Goal: Transaction & Acquisition: Purchase product/service

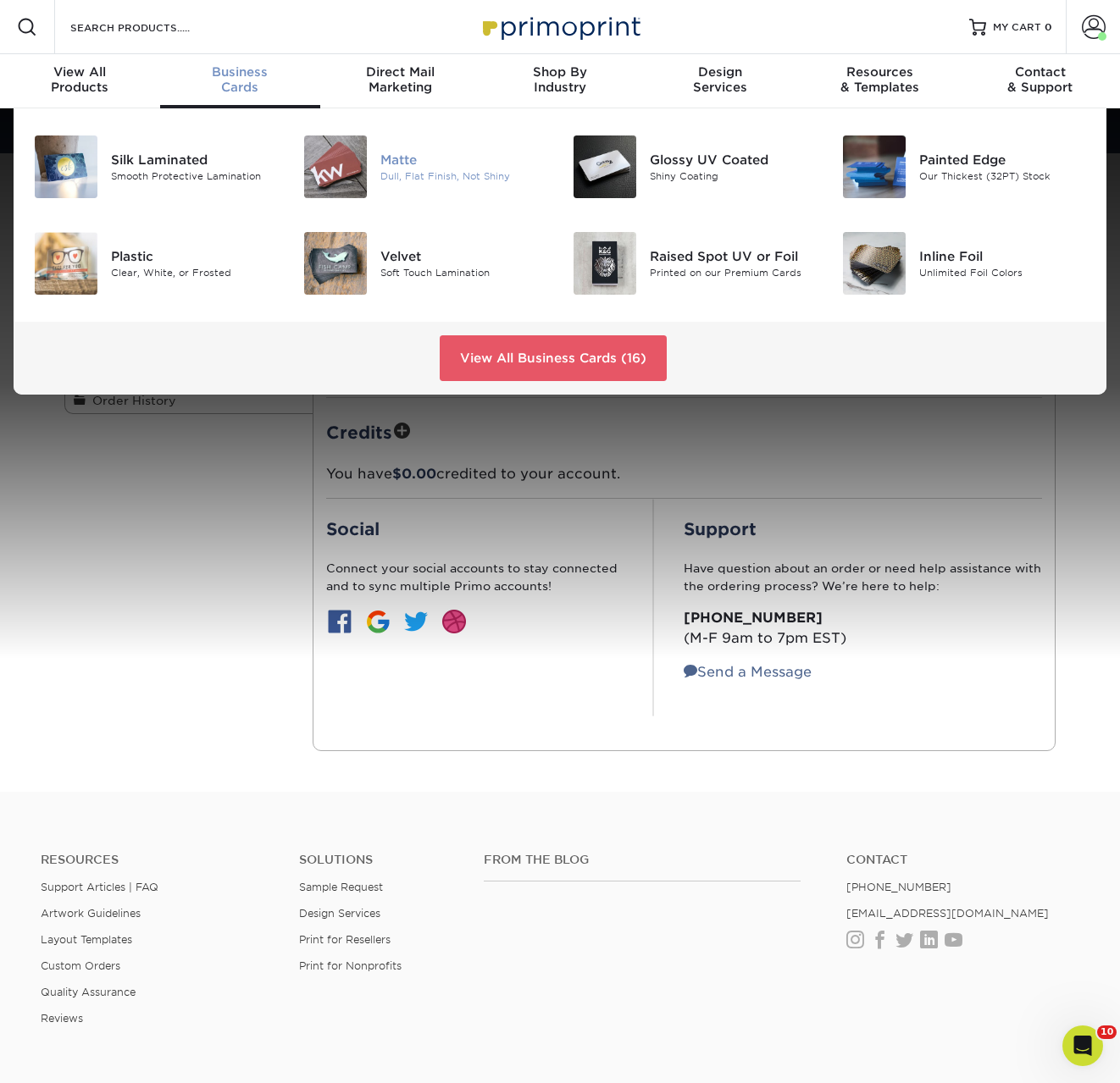
click at [366, 170] on img at bounding box center [336, 167] width 63 height 63
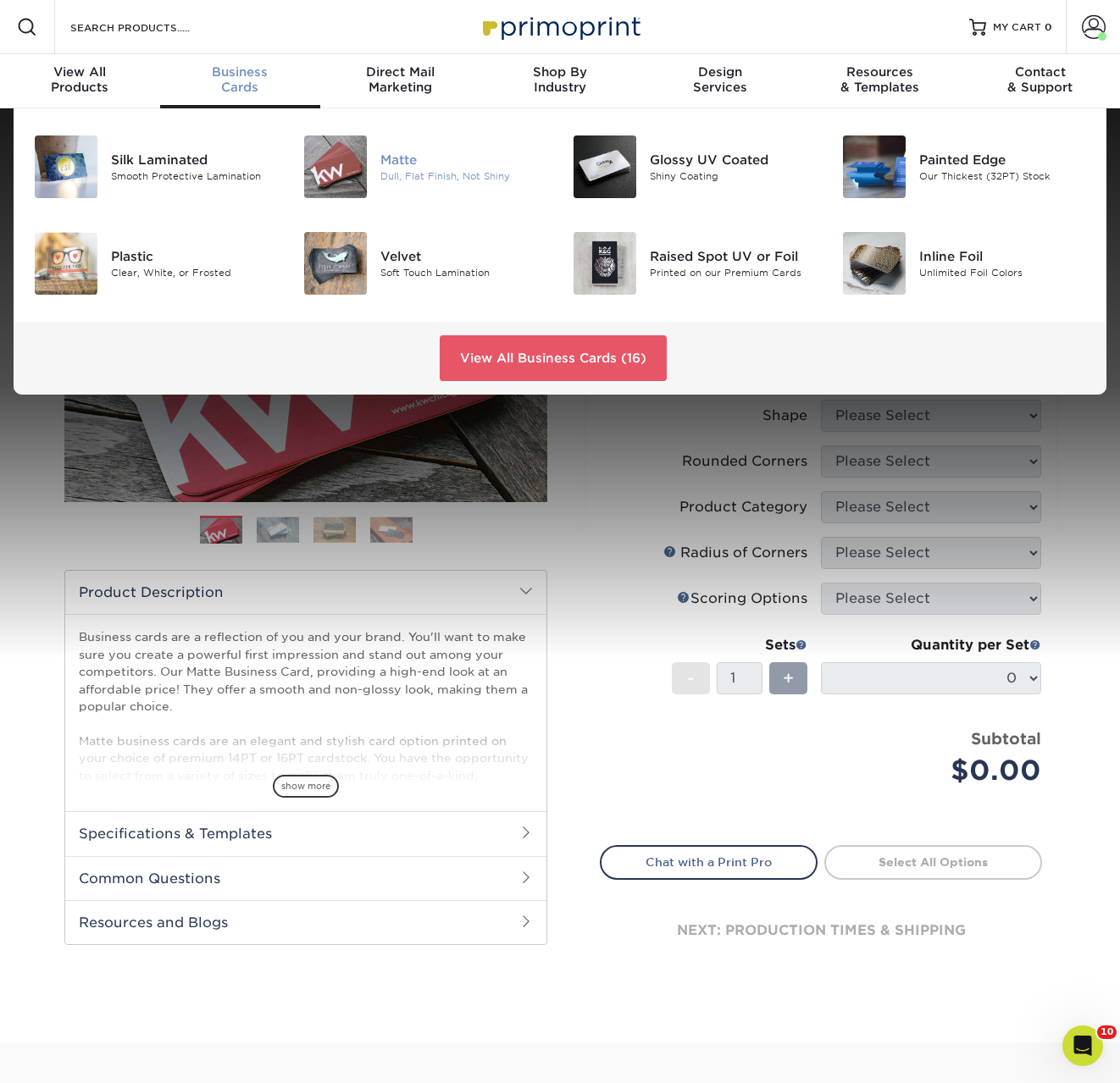
click at [368, 157] on div at bounding box center [336, 167] width 90 height 63
click at [641, 179] on div at bounding box center [605, 167] width 90 height 63
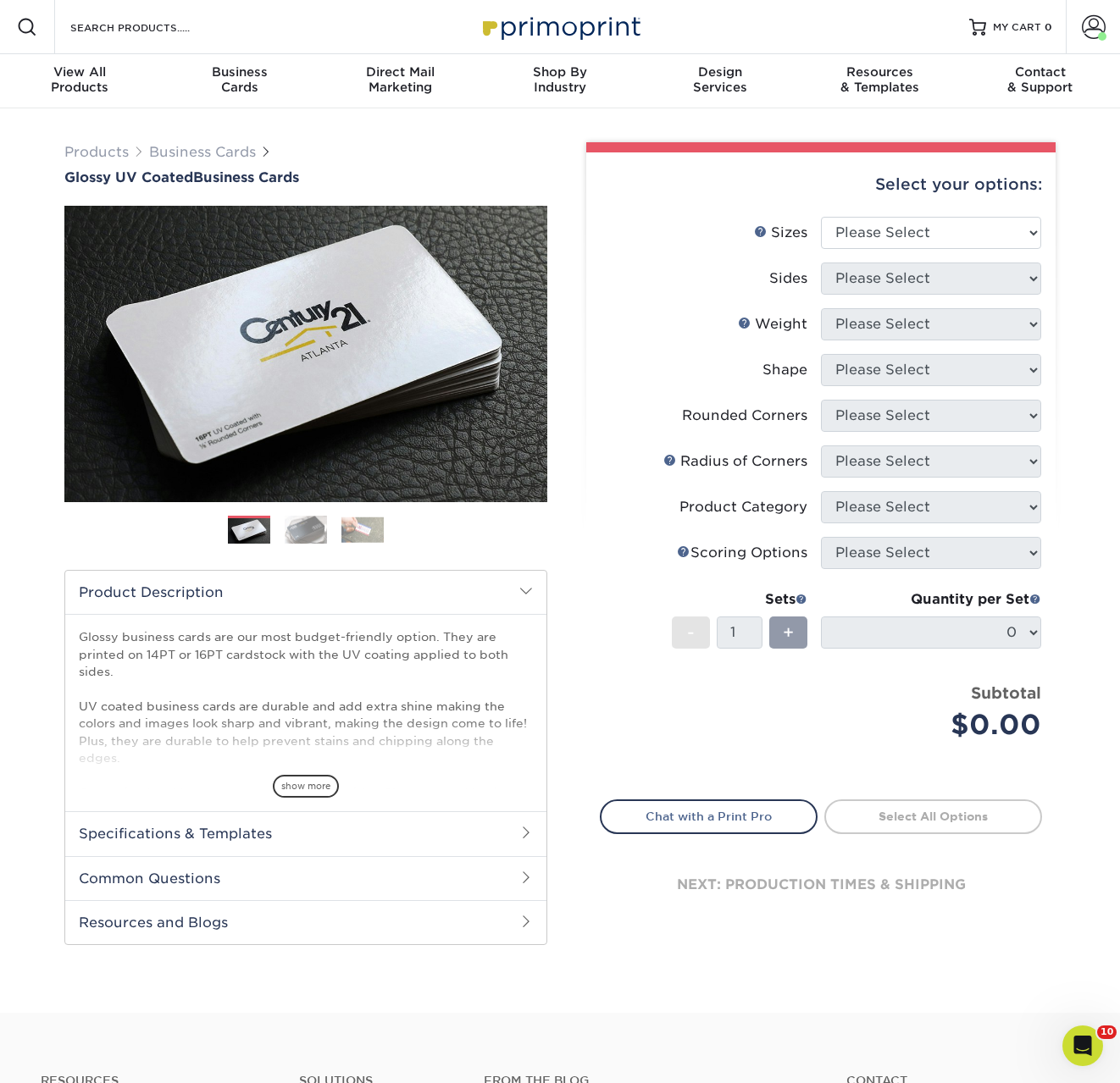
click at [883, 215] on div "Select your options:" at bounding box center [820, 184] width 442 height 65
click at [879, 228] on select "Please Select 1.5" x 3.5" - Mini 1.75" x 3.5" - Mini 2" x 2" - Square 2" x 3" -…" at bounding box center [930, 233] width 220 height 32
select select "2.00x3.50"
click at [820, 217] on select "Please Select 1.5" x 3.5" - Mini 1.75" x 3.5" - Mini 2" x 2" - Square 2" x 3" -…" at bounding box center [930, 233] width 220 height 32
click at [894, 275] on select "Please Select Print Both Sides Print Front Only" at bounding box center [930, 279] width 220 height 32
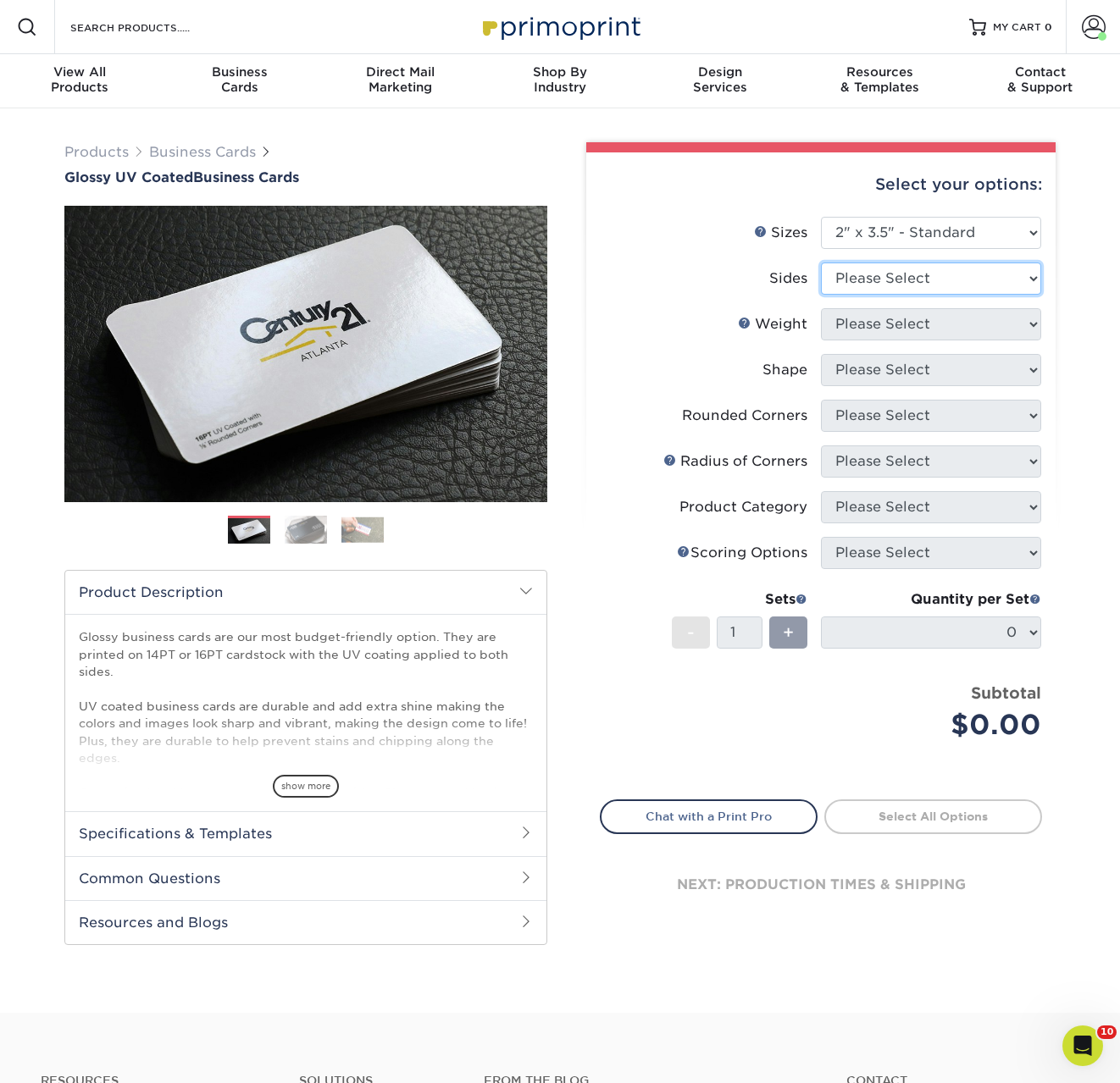
select select "13abbda7-1d64-4f25-8bb2-c179b224825d"
click at [820, 263] on select "Please Select Print Both Sides Print Front Only" at bounding box center [930, 279] width 220 height 32
click at [884, 328] on select "Please Select 16PT 14PT" at bounding box center [930, 325] width 220 height 32
select select "16PT"
click at [820, 309] on select "Please Select 16PT 14PT" at bounding box center [930, 325] width 220 height 32
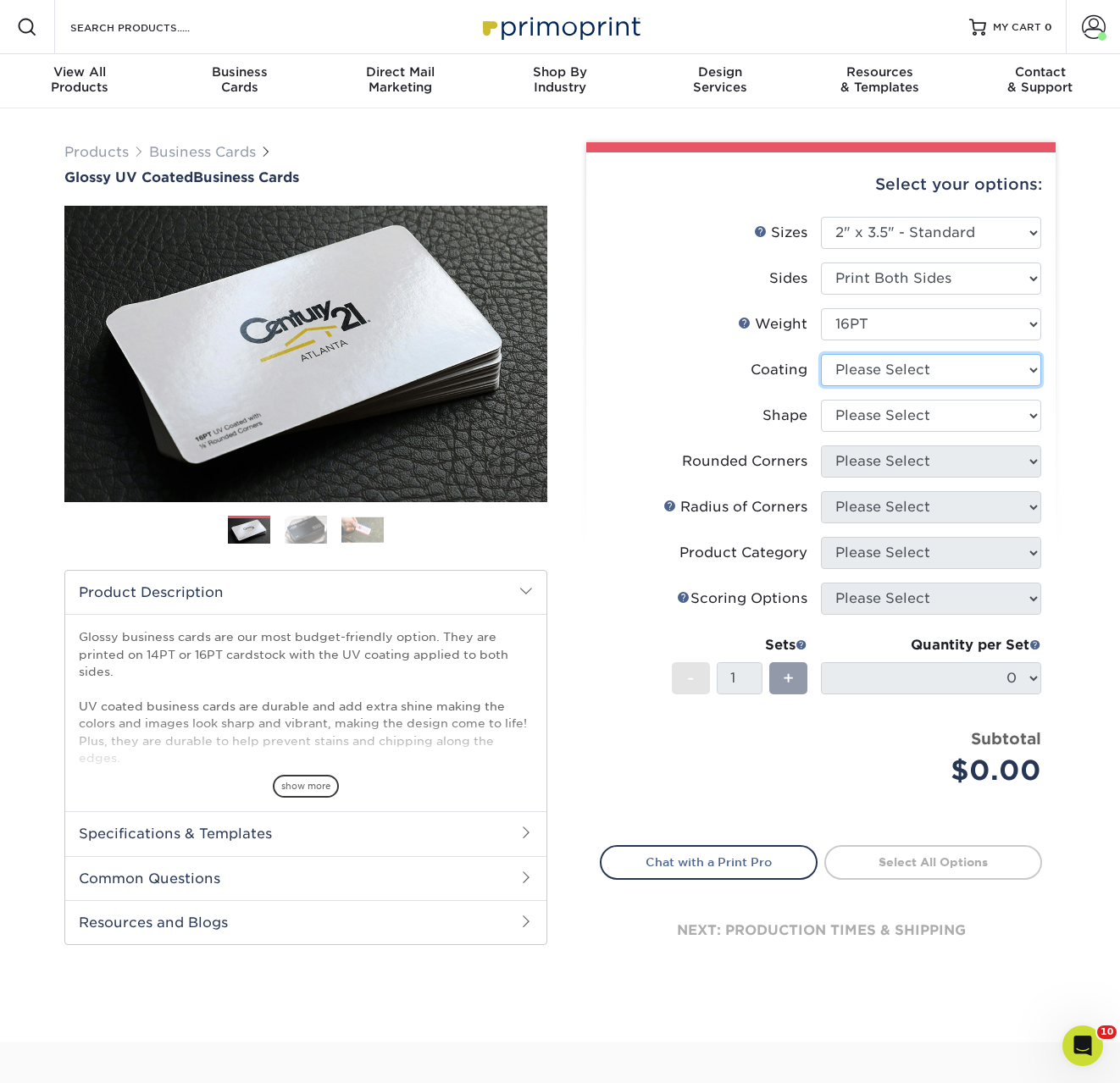
click at [874, 378] on select at bounding box center [930, 371] width 220 height 32
select select "ae367451-b2b8-45df-a344-0f05b6a12993"
click at [820, 354] on select at bounding box center [930, 371] width 220 height 32
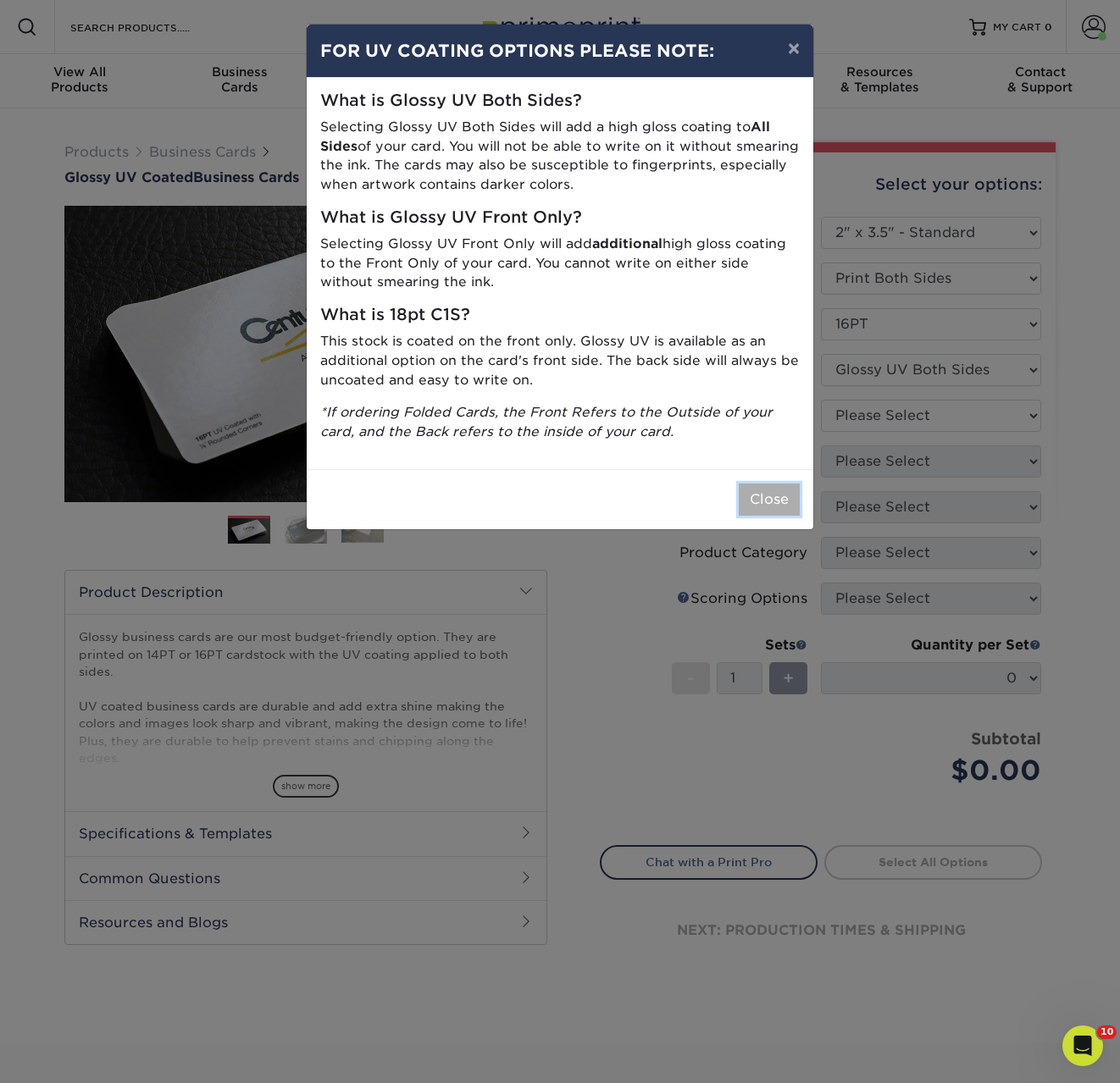
click at [760, 497] on button "Close" at bounding box center [769, 500] width 61 height 32
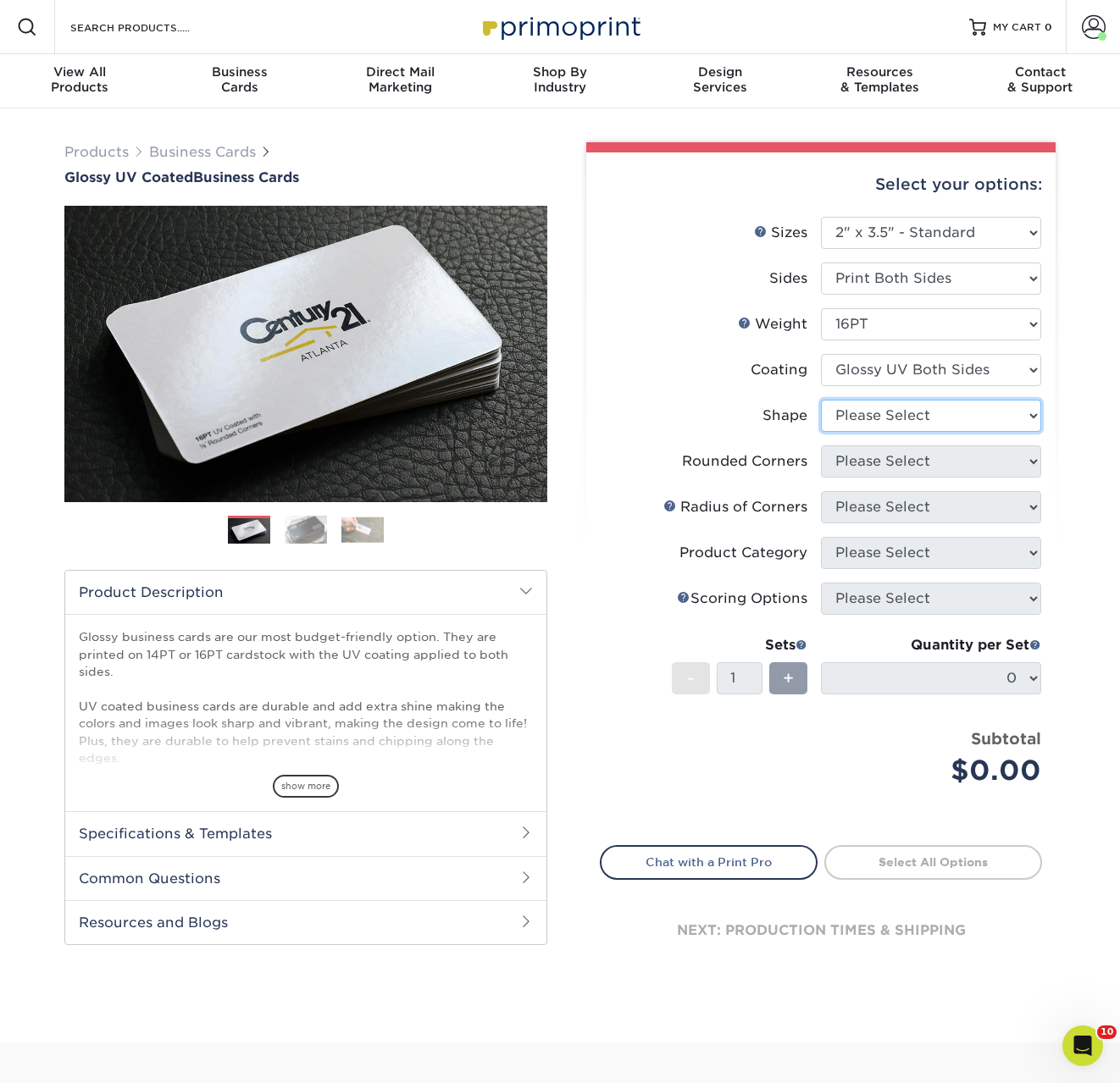
click at [858, 426] on select "Please Select Standard Oval" at bounding box center [930, 416] width 220 height 32
select select "standard"
click at [820, 399] on select "Please Select Standard Oval" at bounding box center [930, 416] width 220 height 32
click at [893, 466] on select "Please Select Yes - Round 2 Corners Yes - Round 4 Corners No" at bounding box center [930, 461] width 220 height 32
select select "0"
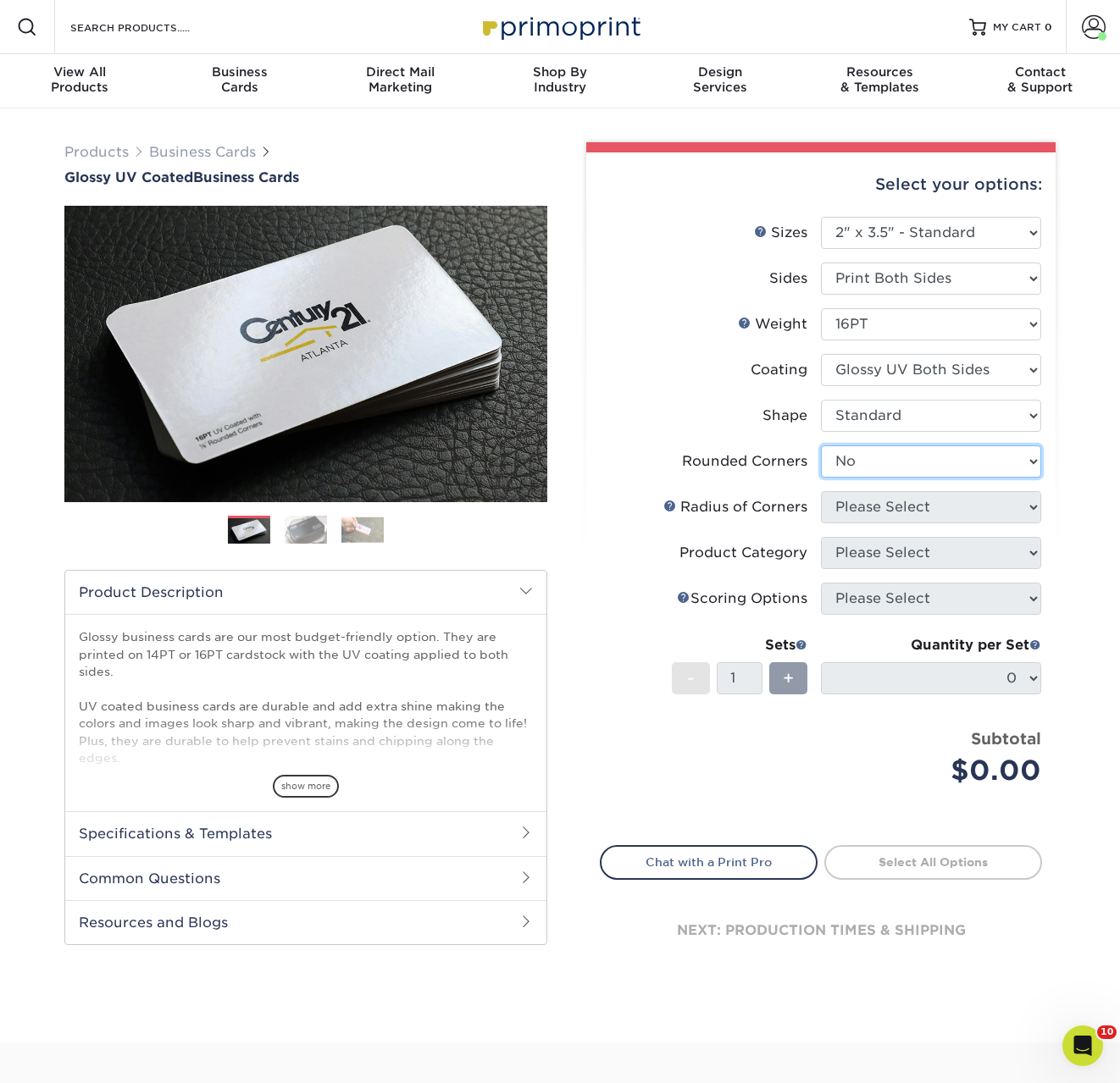
click at [820, 445] on select "Please Select Yes - Round 2 Corners Yes - Round 4 Corners No" at bounding box center [930, 461] width 220 height 32
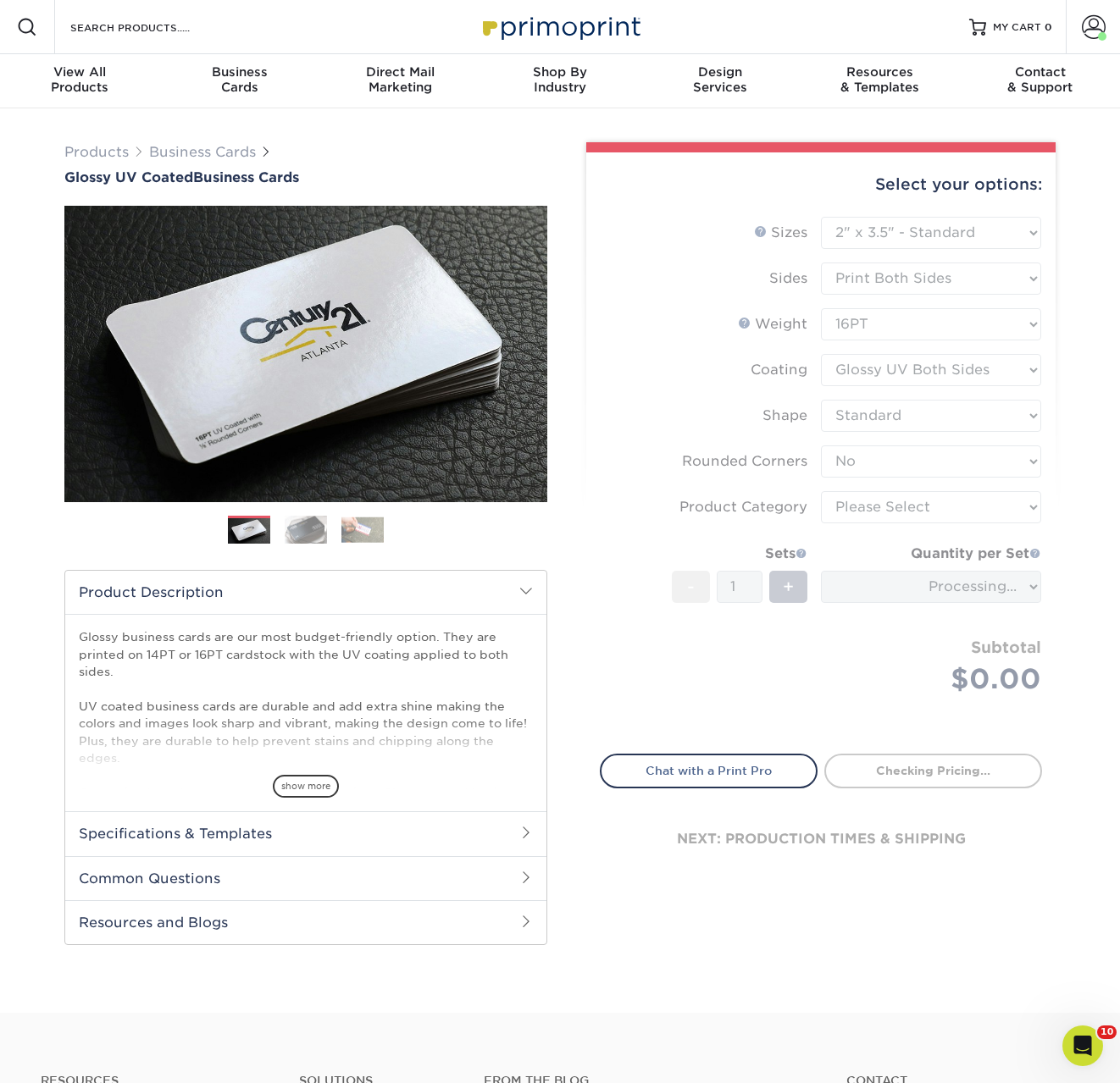
drag, startPoint x: 283, startPoint y: 521, endPoint x: 296, endPoint y: 531, distance: 16.4
click at [291, 528] on img at bounding box center [305, 529] width 42 height 30
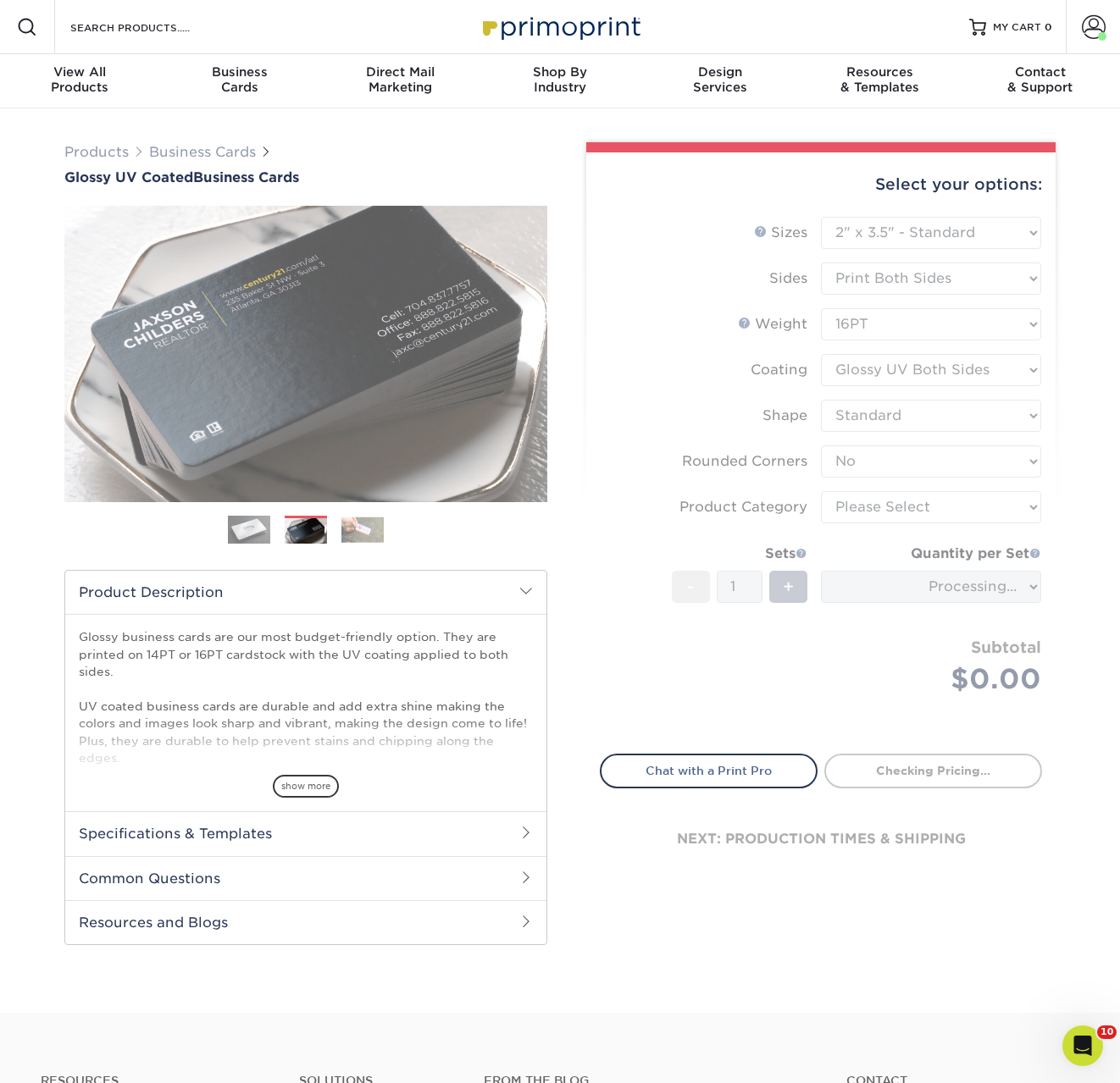
click at [296, 531] on img at bounding box center [305, 531] width 42 height 30
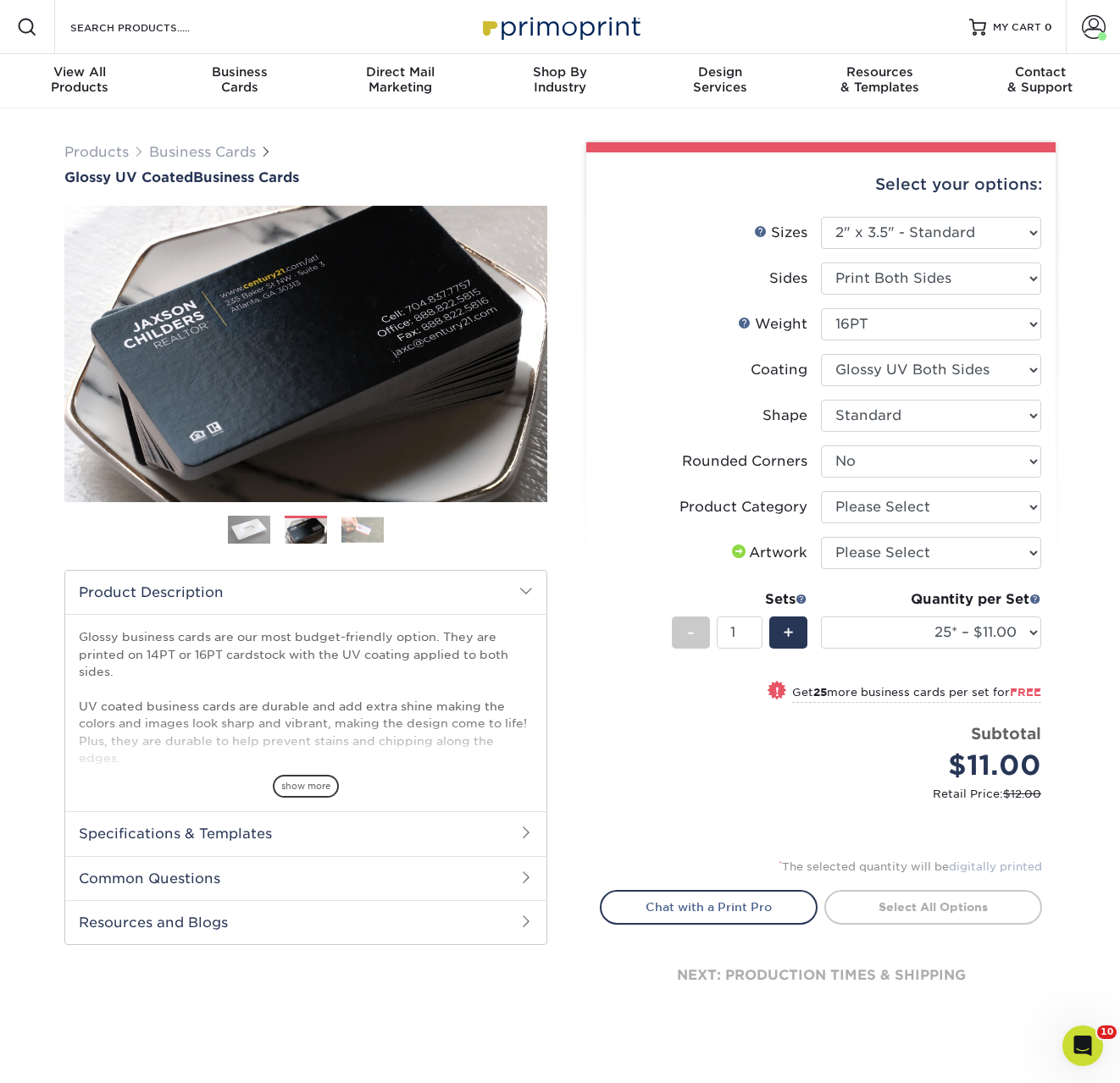
click at [361, 534] on img at bounding box center [362, 529] width 42 height 26
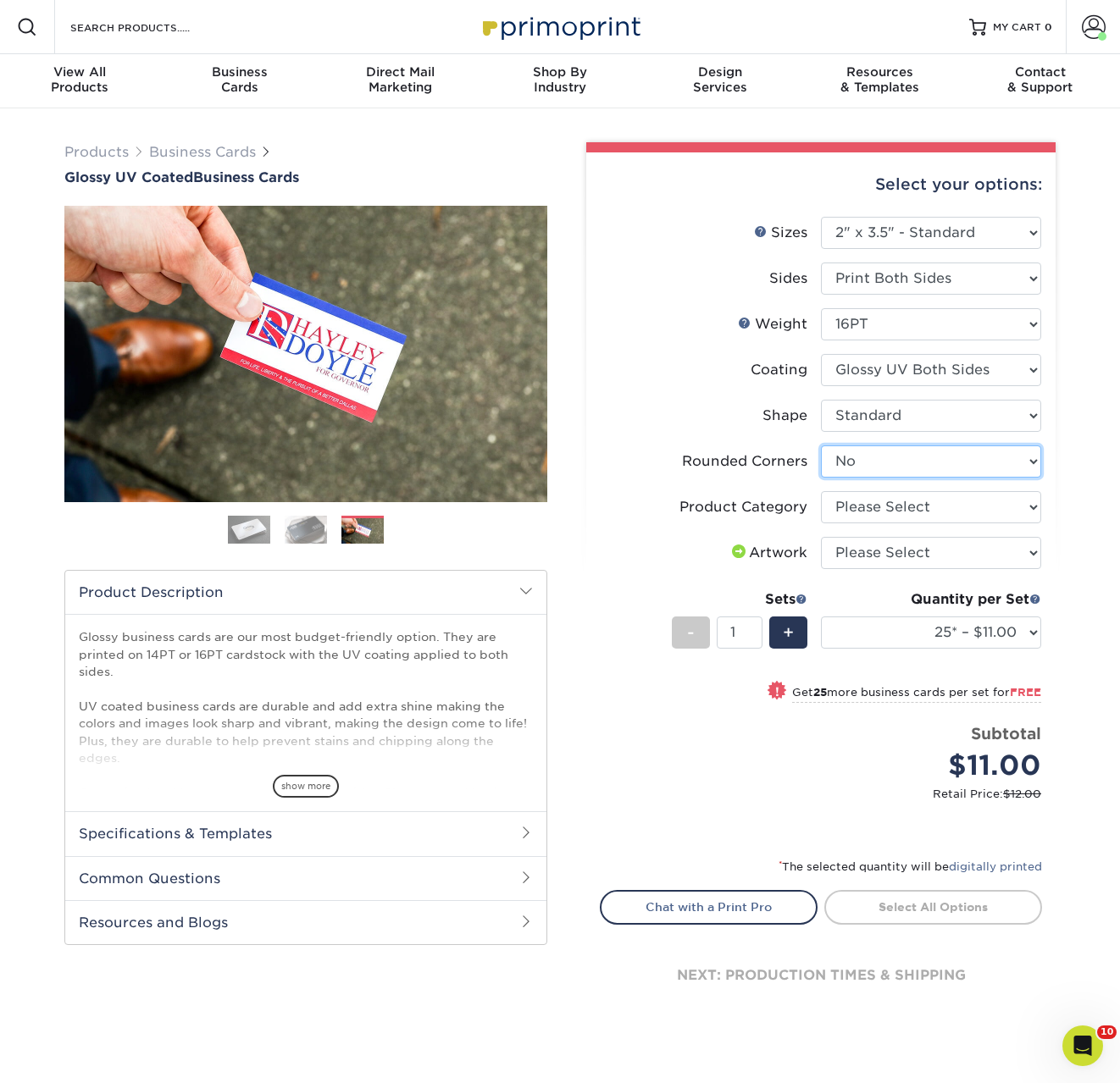
click at [888, 460] on select "Please Select Yes - Round 2 Corners Yes - Round 4 Corners No" at bounding box center [930, 461] width 220 height 32
click at [820, 445] on select "Please Select Yes - Round 2 Corners Yes - Round 4 Corners No" at bounding box center [930, 461] width 220 height 32
click at [906, 513] on select "Please Select Business Cards" at bounding box center [930, 507] width 220 height 32
select select "3b5148f1-0588-4f88-a218-97bcfdce65c1"
click at [820, 491] on select "Please Select Business Cards" at bounding box center [930, 507] width 220 height 32
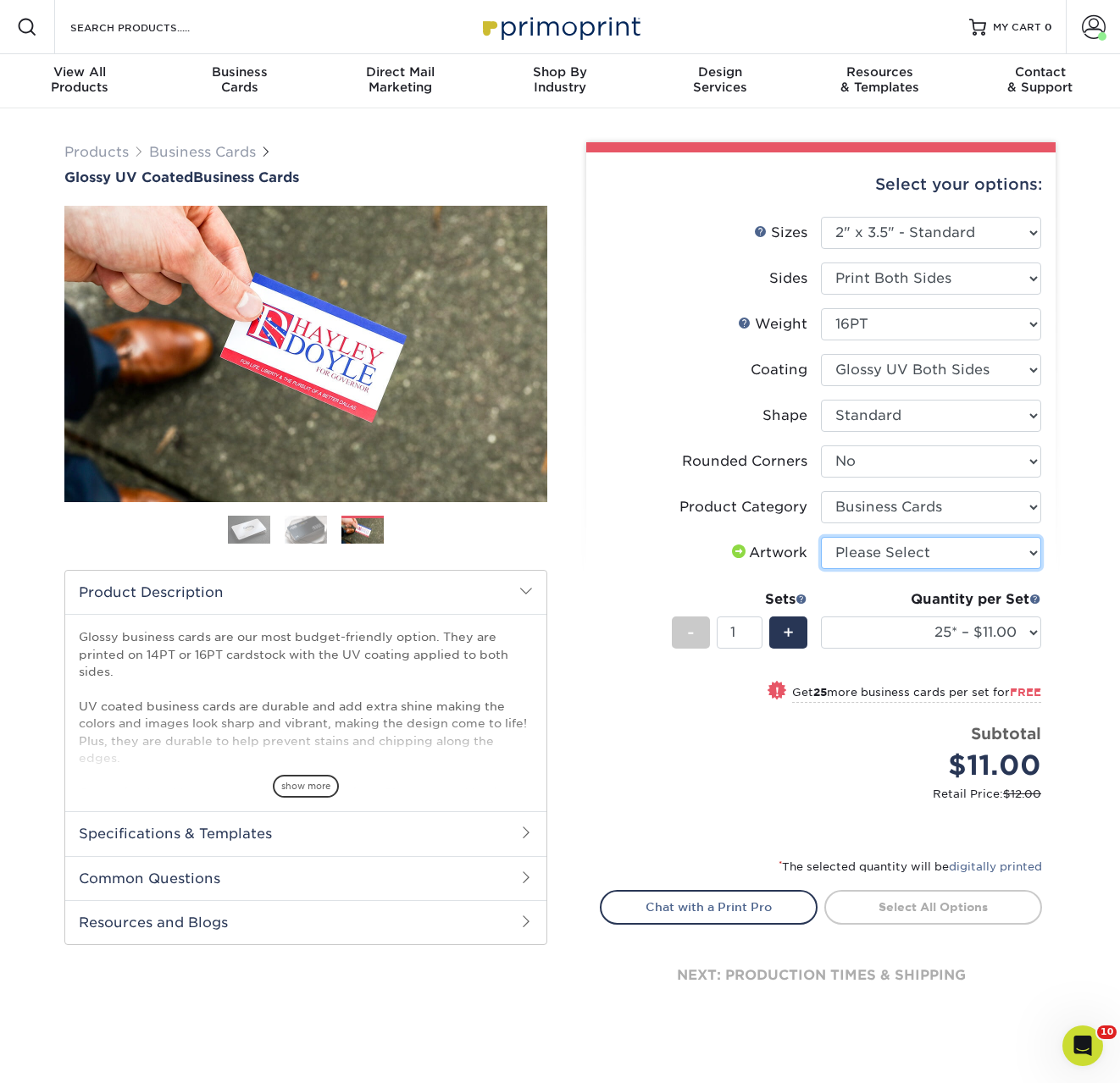
click at [915, 547] on select "Please Select I will upload files I need a design - $100" at bounding box center [930, 553] width 220 height 32
select select "upload"
click at [820, 537] on select "Please Select I will upload files I need a design - $100" at bounding box center [930, 553] width 220 height 32
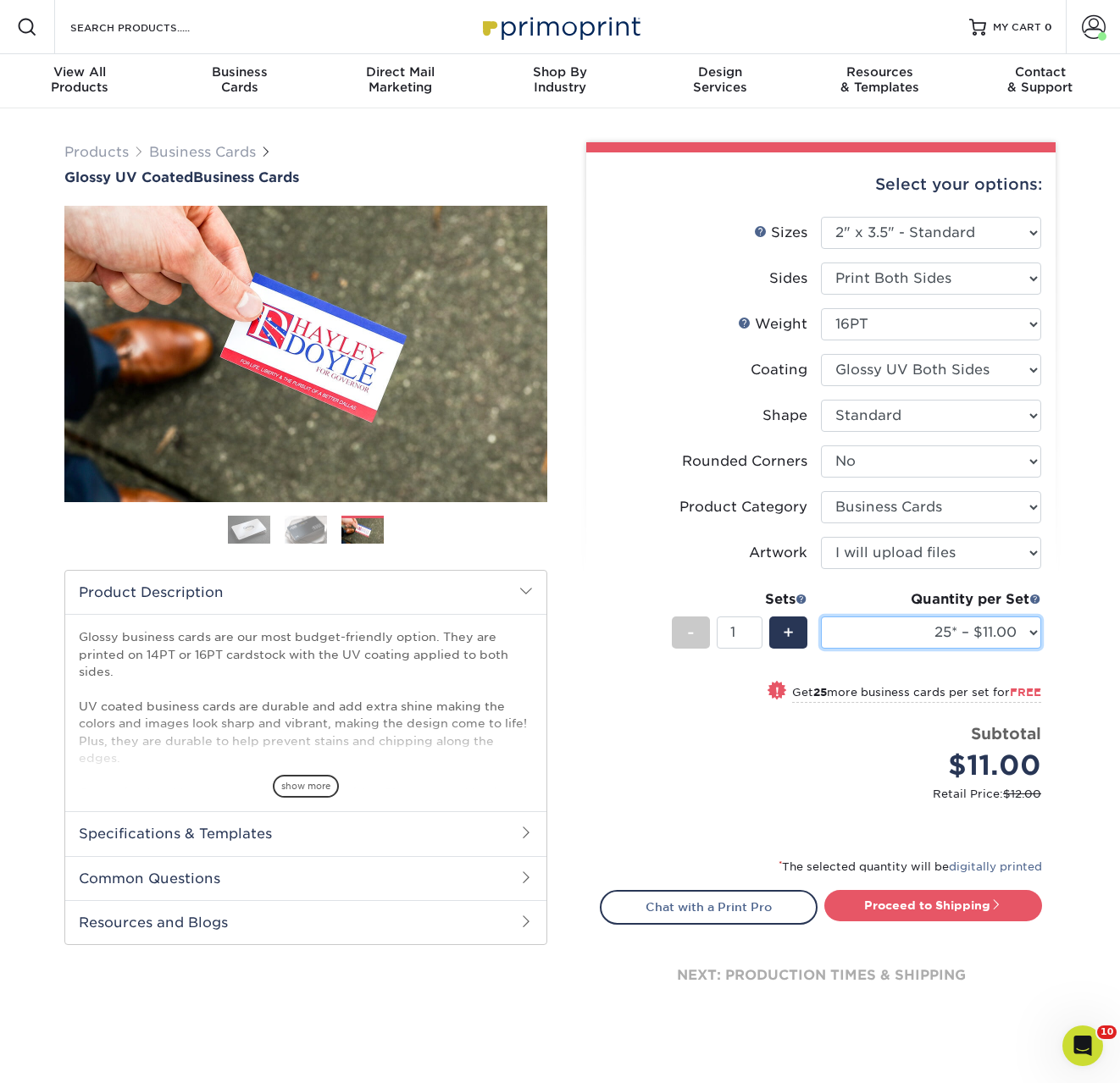
click at [917, 640] on select "25* – $11.00 50* – $11.00 100* – $11.00 250* – $20.00 500 – $39.00 1000 – $49.0…" at bounding box center [930, 632] width 220 height 32
select select "2500 – $87.00"
click at [820, 616] on select "25* – $11.00 50* – $11.00 100* – $11.00 250* – $20.00 500 – $39.00 1000 – $49.0…" at bounding box center [930, 632] width 220 height 32
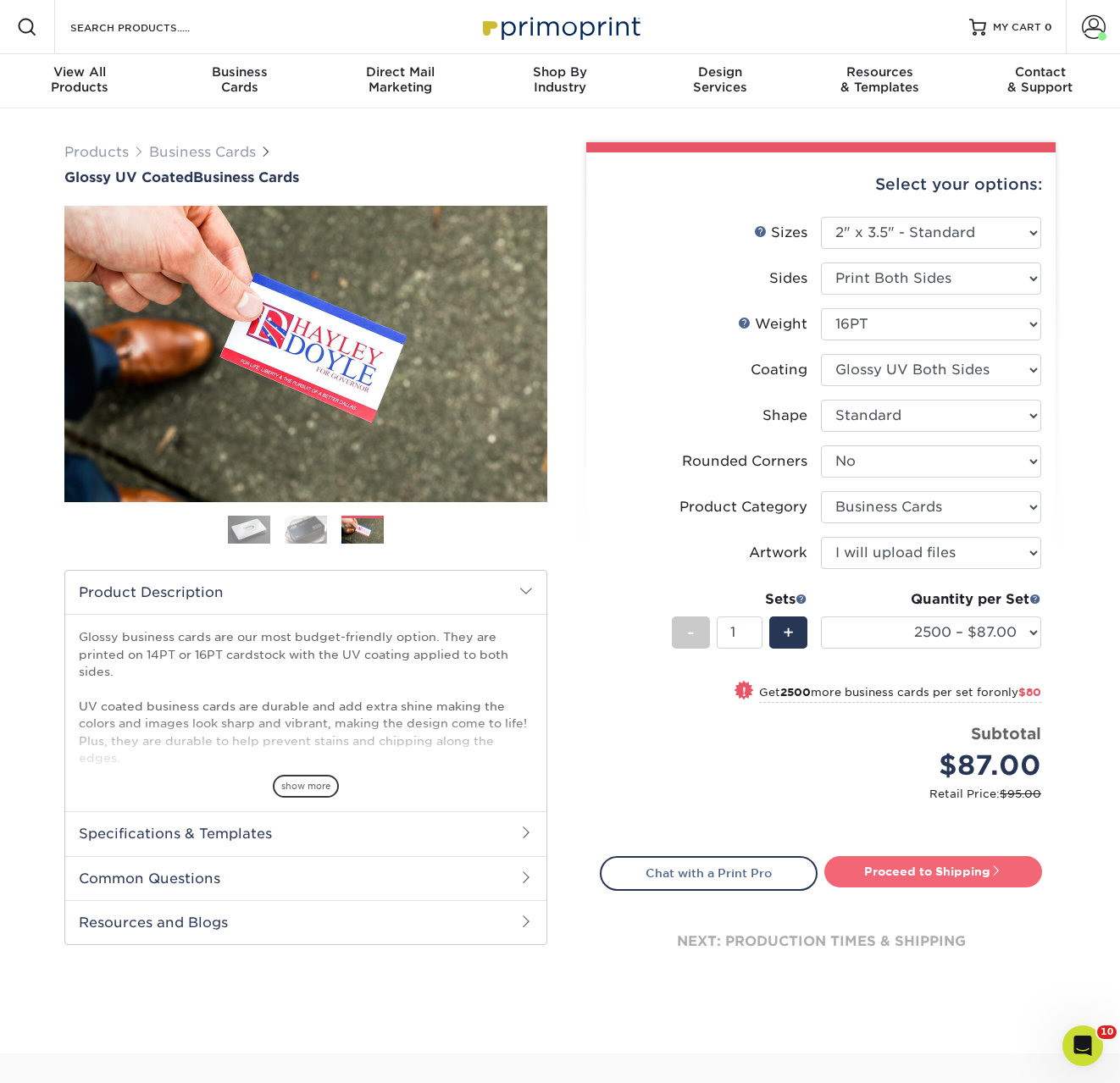
click at [894, 873] on link "Proceed to Shipping" at bounding box center [933, 872] width 218 height 31
type input "Set 1"
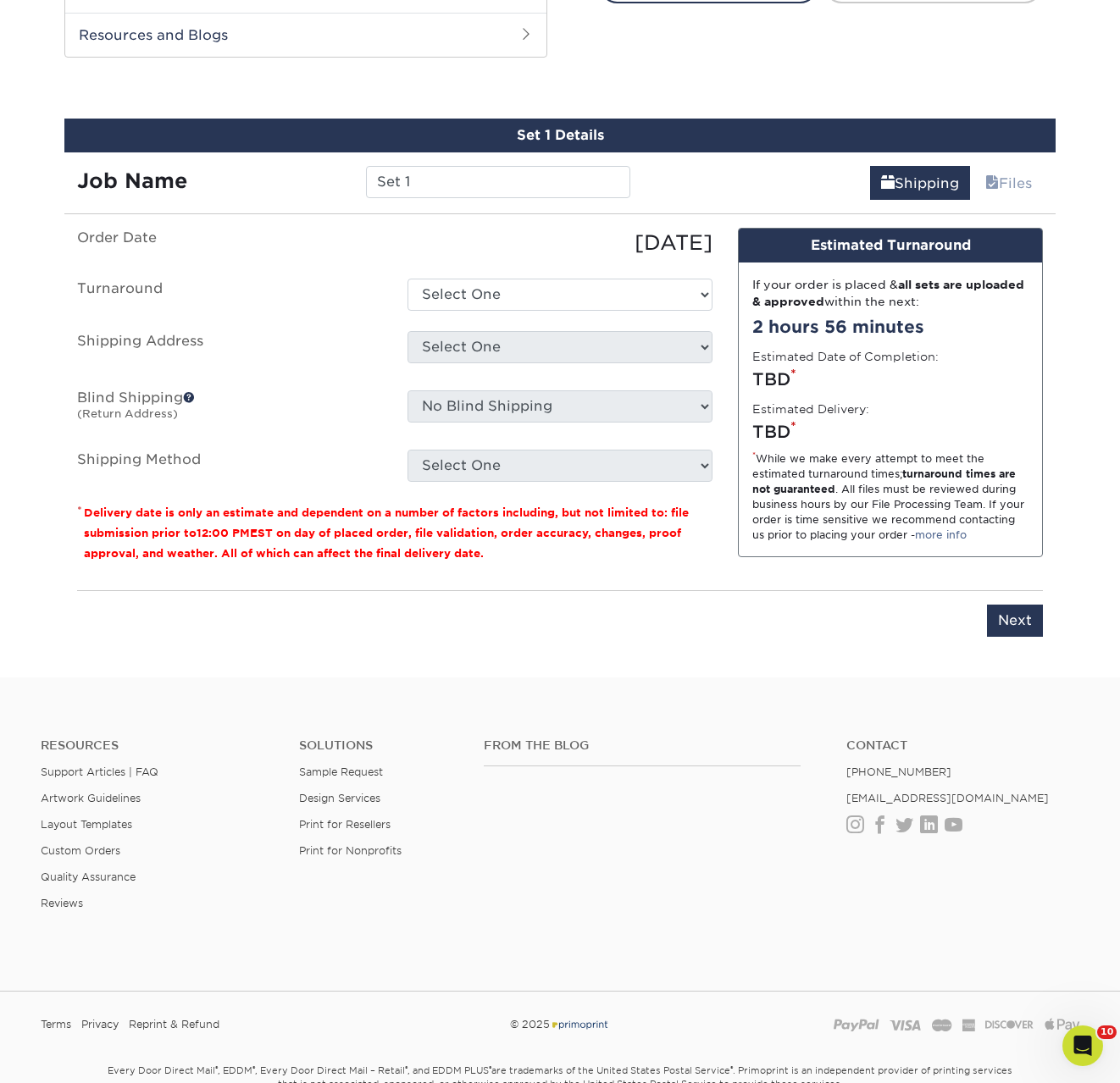
scroll to position [902, 0]
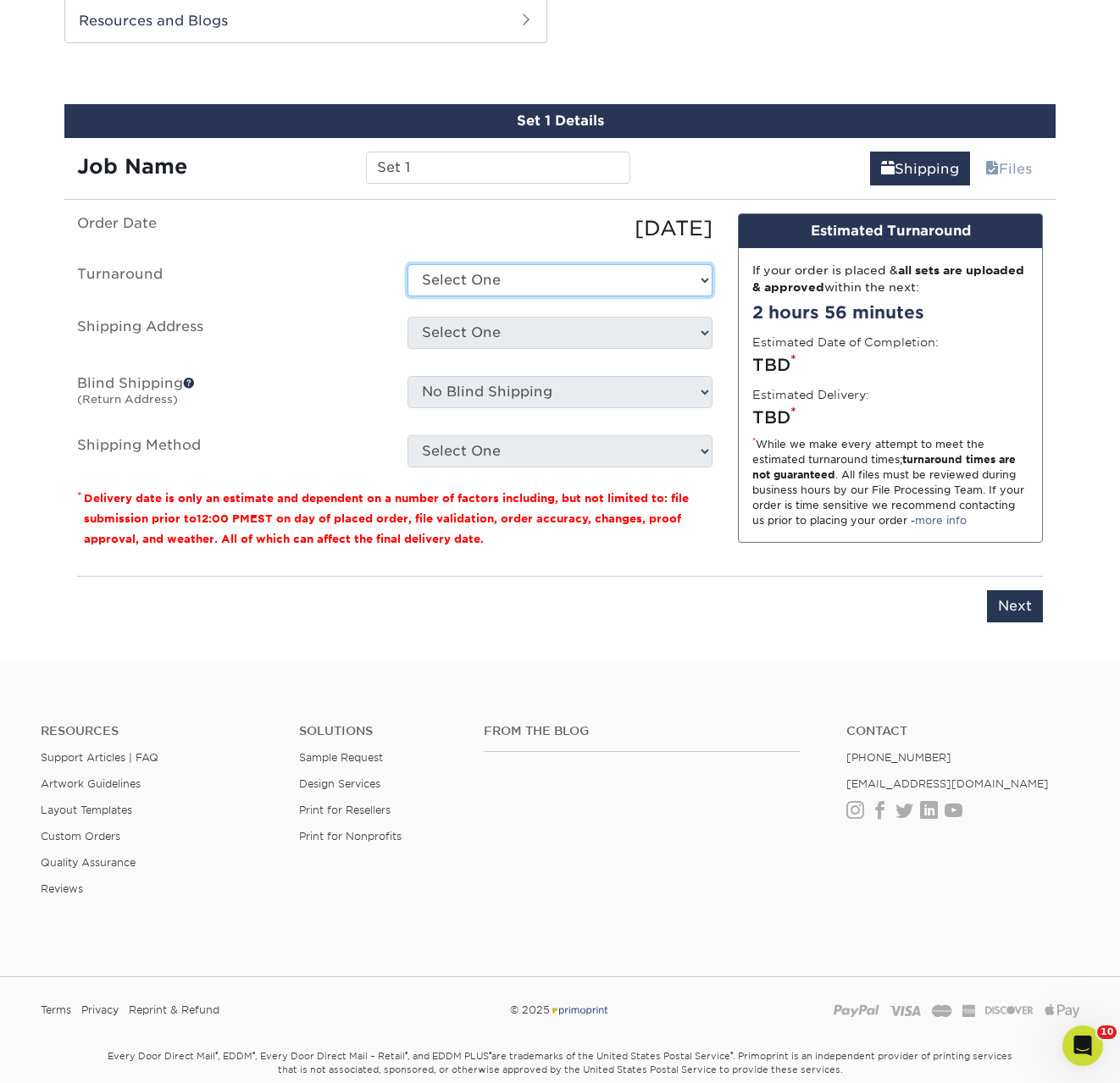
click at [451, 279] on select "Select One 2-4 Business Days 2 Day Next Business Day" at bounding box center [560, 281] width 305 height 32
select select "957c9fde-8363-43ba-a123-e5d4a8280232"
click at [408, 264] on select "Select One 2-4 Business Days 2 Day Next Business Day" at bounding box center [560, 281] width 305 height 32
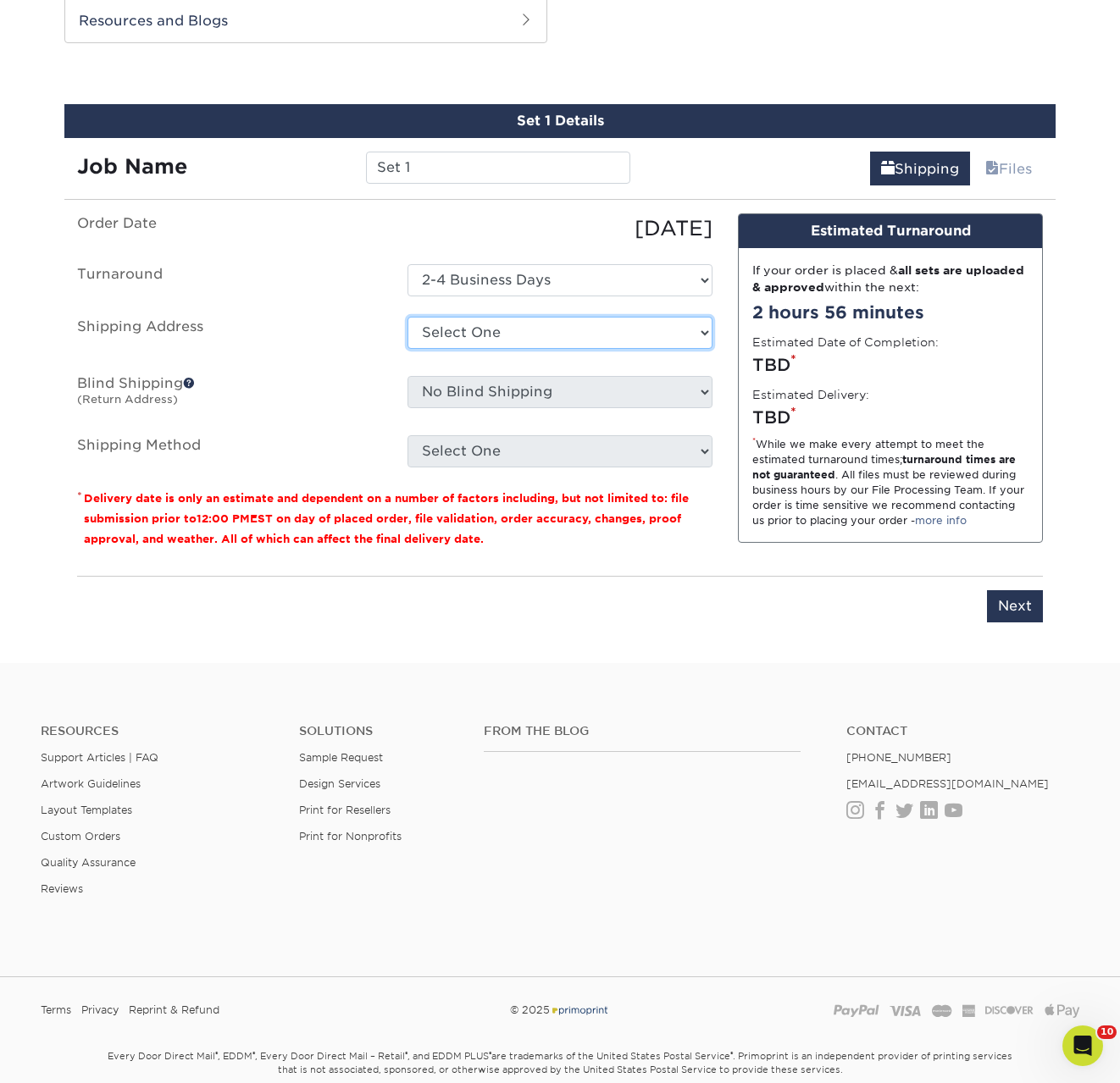
click at [488, 333] on select "Select One ACTION Alejandra Barragan Alicia Ramos AMEX Ariel Balbuena Aspen Rid…" at bounding box center [560, 333] width 305 height 32
select select "54022"
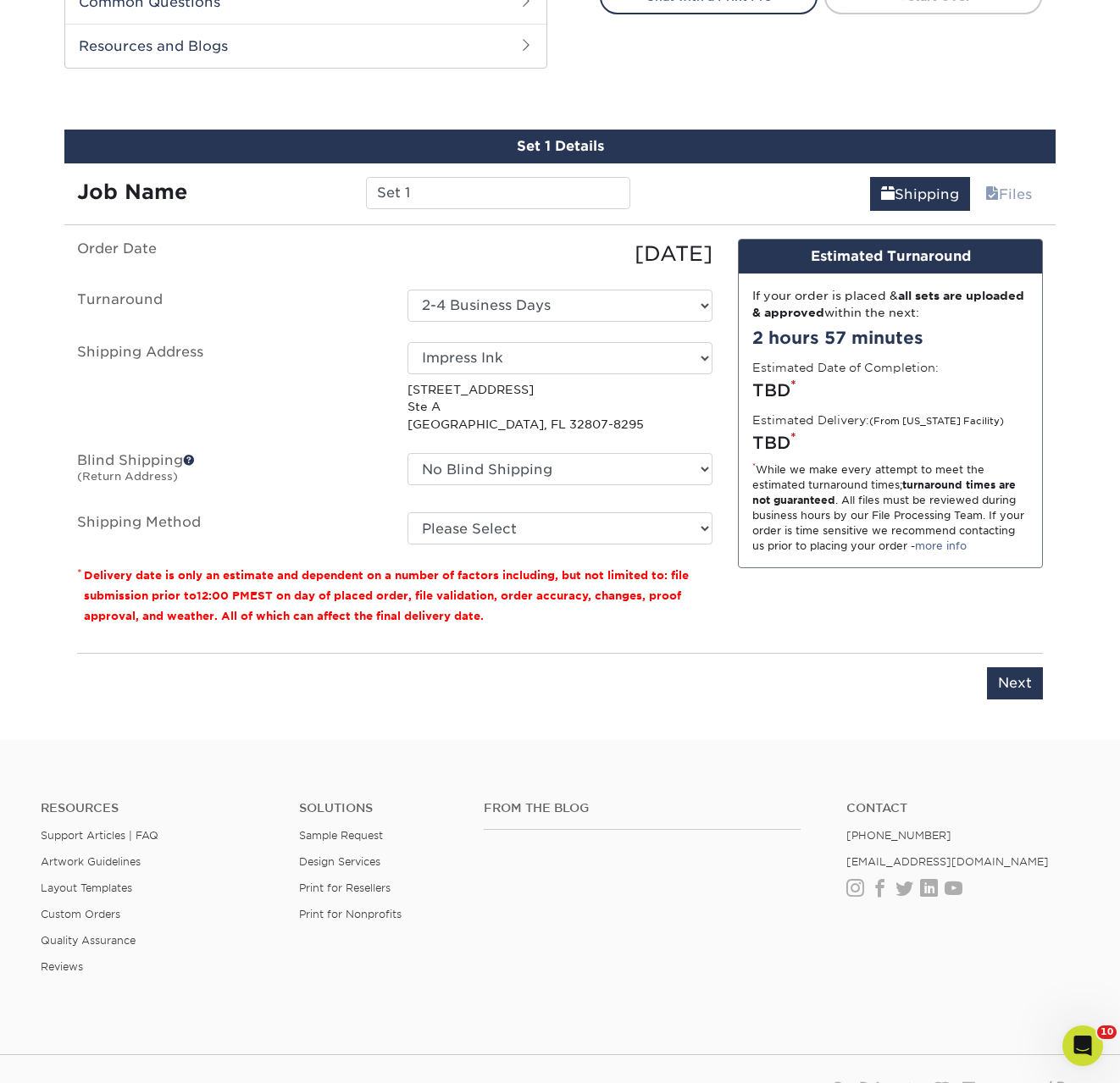
click at [578, 443] on ul "Order Date 08/22/2025 Turnaround Select One 2-4 Business Days 2 Day Next Busine…" at bounding box center [395, 392] width 635 height 306
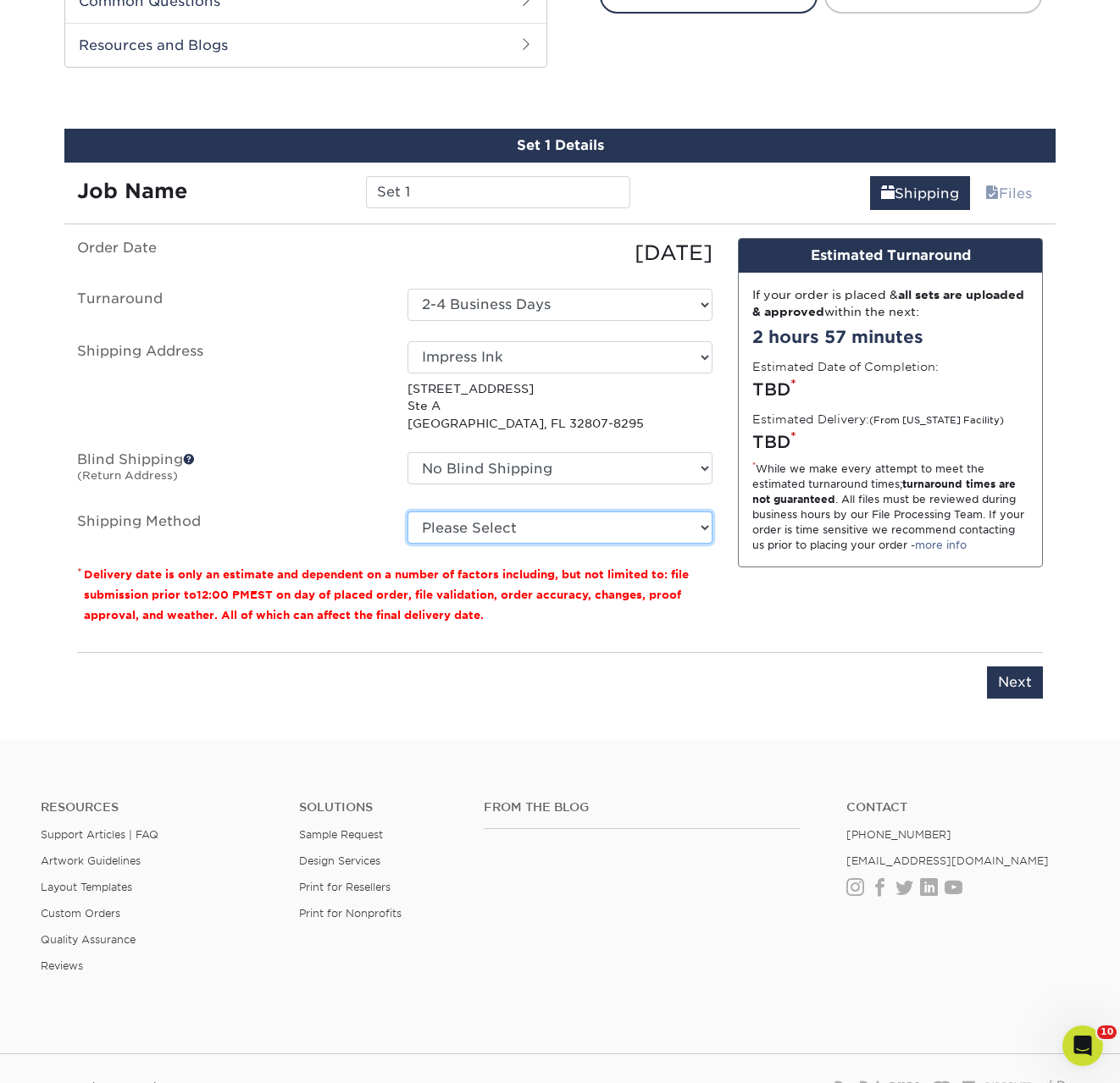
click at [518, 532] on select "Please Select Ground Shipping (+$11.20) 3 Day Shipping Service (+$16.87) 2 Day …" at bounding box center [560, 528] width 305 height 32
select select "03"
click at [408, 512] on select "Please Select Ground Shipping (+$11.20) 3 Day Shipping Service (+$16.87) 2 Day …" at bounding box center [560, 528] width 305 height 32
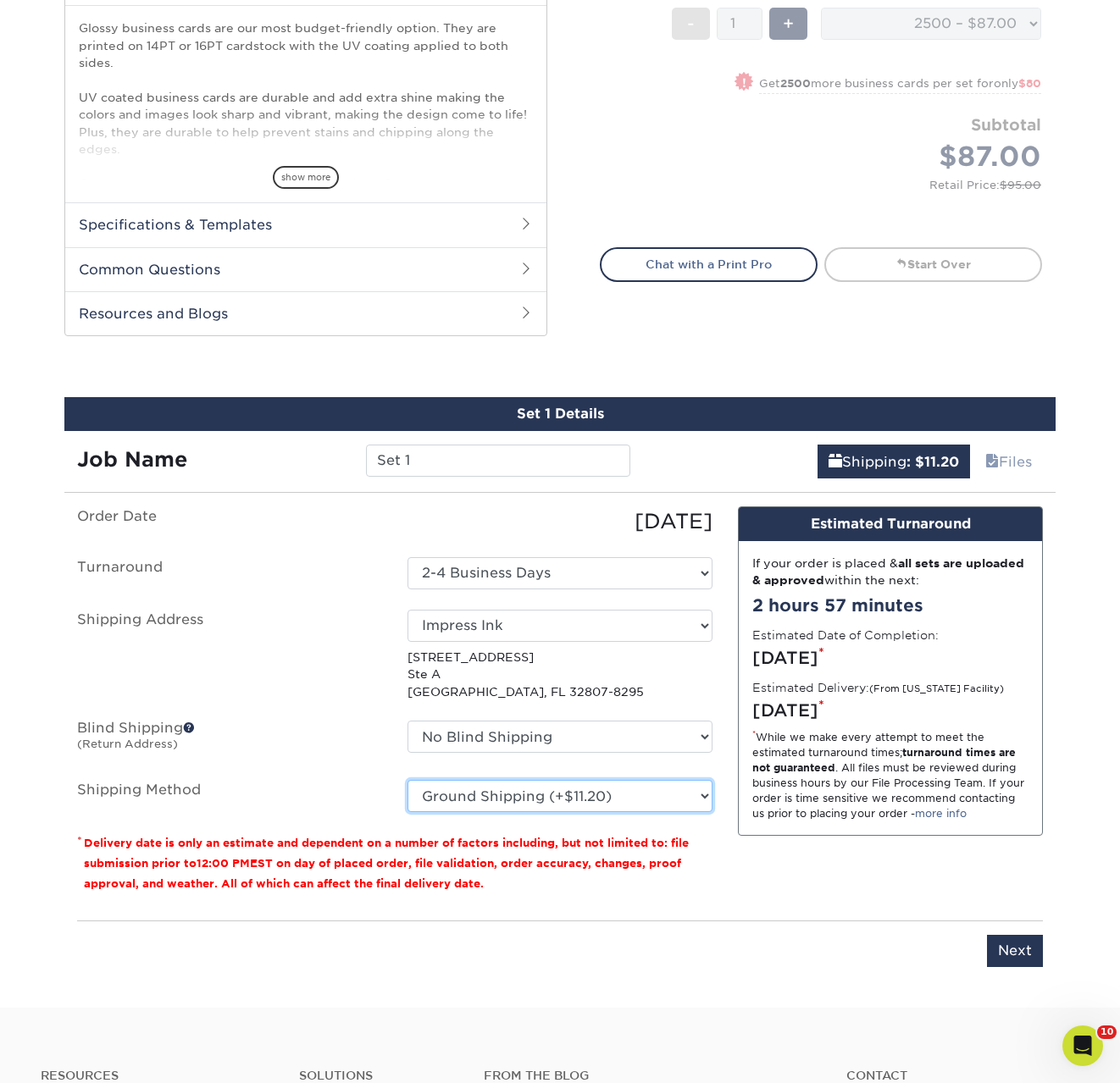
scroll to position [476, 0]
